Goal: Find specific page/section: Find specific page/section

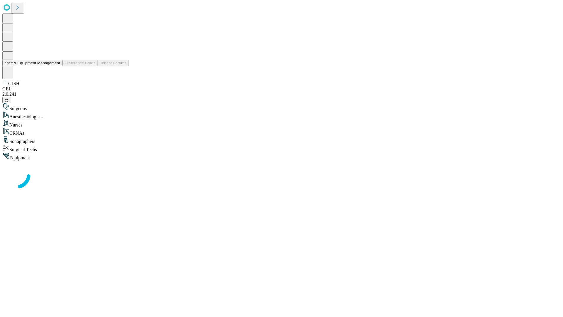
click at [56, 66] on button "Staff & Equipment Management" at bounding box center [32, 63] width 60 height 6
